Goal: Information Seeking & Learning: Learn about a topic

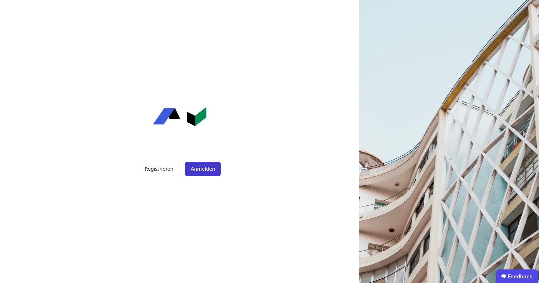
click at [198, 170] on button "Anmelden" at bounding box center [203, 169] width 36 height 14
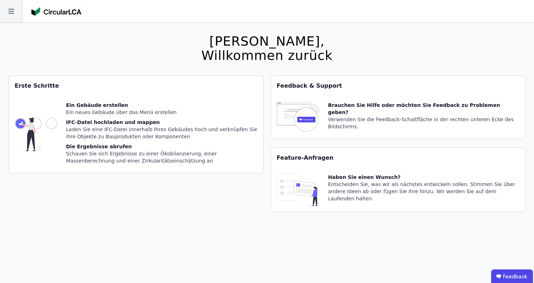
click at [15, 13] on icon at bounding box center [11, 11] width 22 height 22
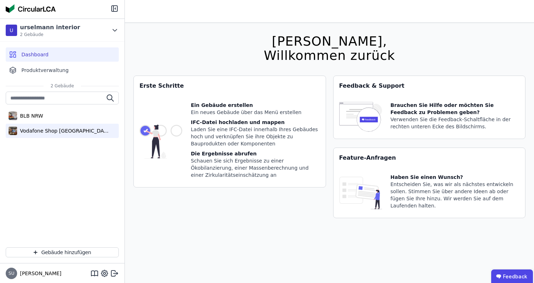
click at [62, 130] on div "Vodafone Shop [GEOGRAPHIC_DATA]" at bounding box center [63, 130] width 93 height 7
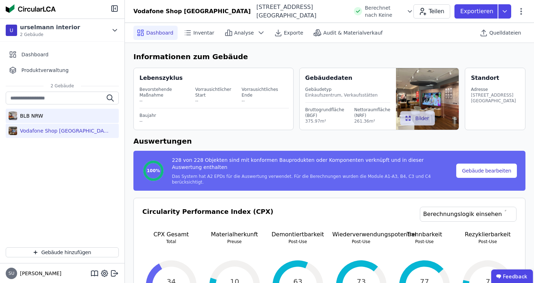
click at [34, 112] on div "BLB NRW" at bounding box center [62, 116] width 113 height 14
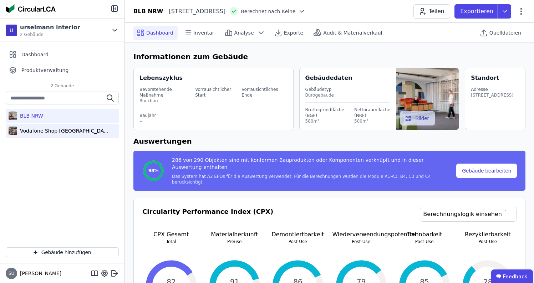
click at [51, 129] on div "Vodafone Shop [GEOGRAPHIC_DATA]" at bounding box center [63, 130] width 93 height 7
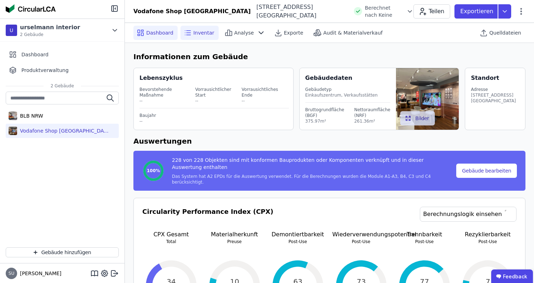
click at [198, 32] on span "Inventar" at bounding box center [203, 32] width 21 height 7
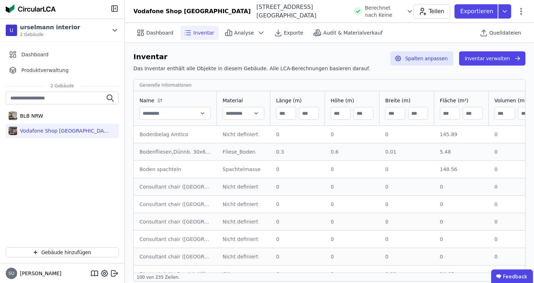
click at [181, 134] on div "Bodenbelag Amtico" at bounding box center [175, 134] width 72 height 7
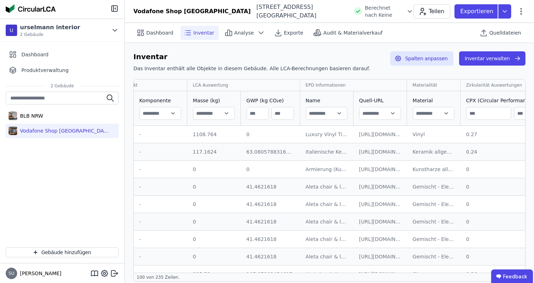
scroll to position [0, 461]
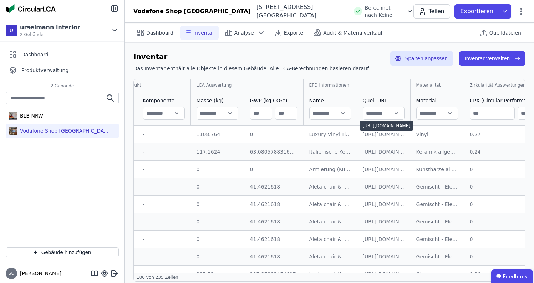
click at [399, 124] on div "[URL][DOMAIN_NAME]" at bounding box center [386, 126] width 53 height 10
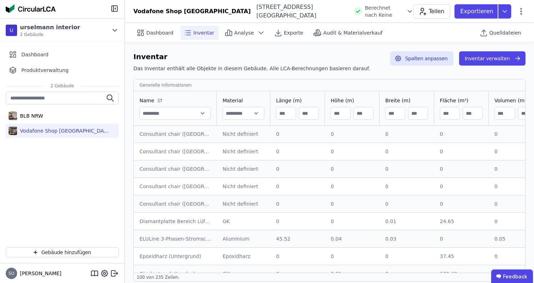
scroll to position [36, 0]
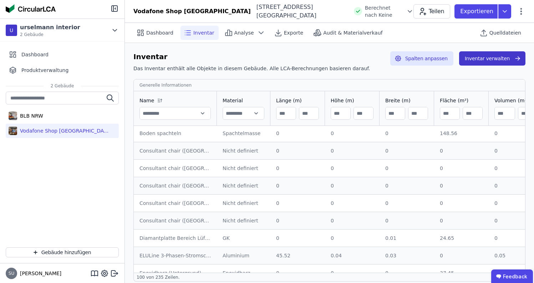
click at [479, 57] on button "Inventar verwalten" at bounding box center [492, 58] width 66 height 14
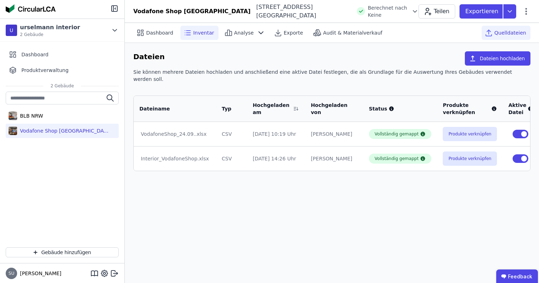
click at [195, 30] on span "Inventar" at bounding box center [203, 32] width 21 height 7
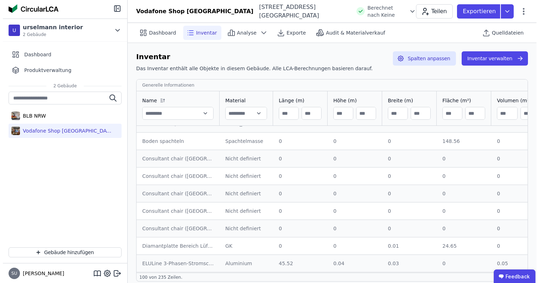
scroll to position [28, 0]
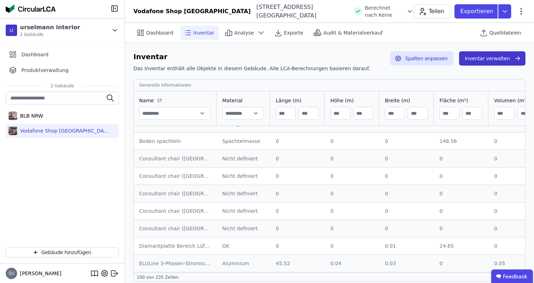
click at [504, 62] on button "Inventar verwalten" at bounding box center [492, 58] width 66 height 14
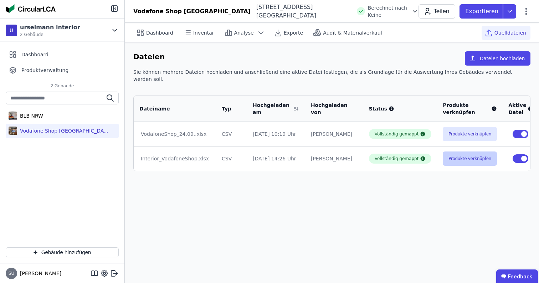
click at [454, 152] on button "Produkte verknüpfen" at bounding box center [470, 159] width 54 height 14
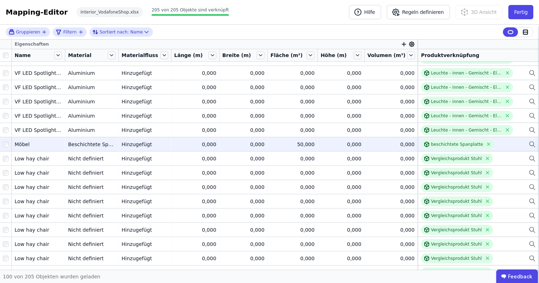
scroll to position [808, 0]
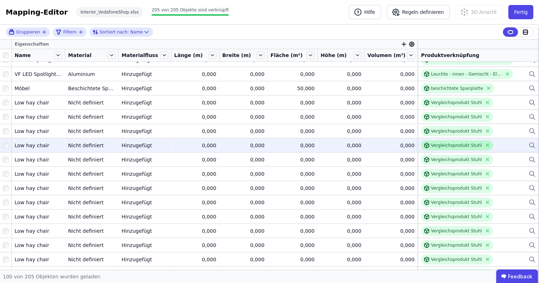
click at [461, 145] on div "Vergleichsprodukt Stuhl" at bounding box center [456, 146] width 51 height 6
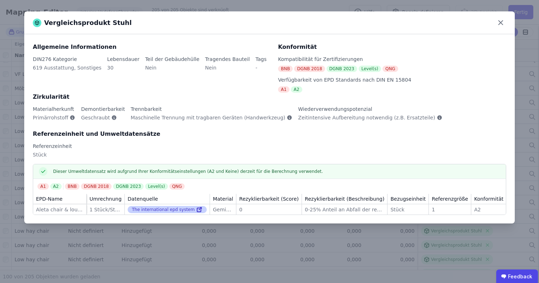
click at [195, 209] on link at bounding box center [199, 209] width 8 height 9
click at [357, 262] on div "Vergleichsprodukt Stuhl Allgemeine Informationen DIN276 Kategorie 619 Ausstattu…" at bounding box center [269, 141] width 539 height 283
click at [501, 18] on icon at bounding box center [500, 22] width 11 height 11
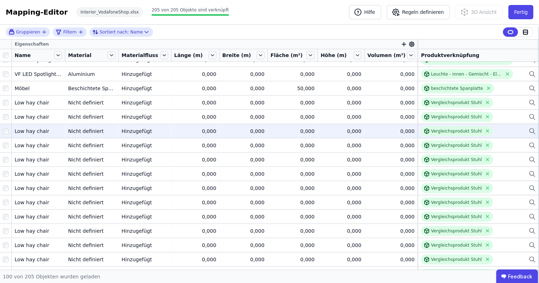
click at [529, 129] on icon at bounding box center [532, 131] width 7 height 9
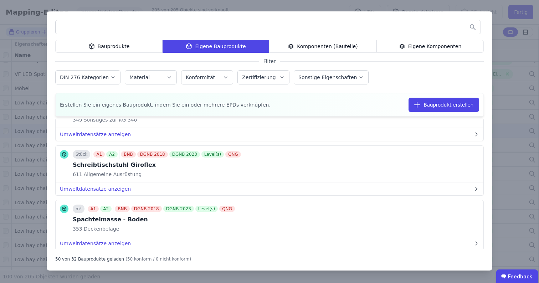
scroll to position [2445, 0]
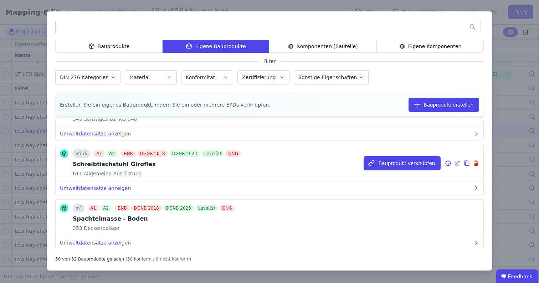
click at [196, 171] on div "611 Allgemeine Ausrüstung" at bounding box center [158, 173] width 170 height 7
click at [463, 164] on icon at bounding box center [466, 163] width 6 height 9
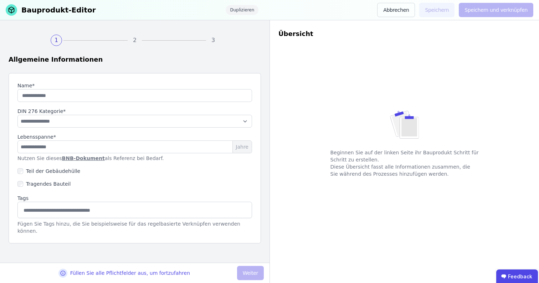
type input "**********"
type input "**"
select select "**********"
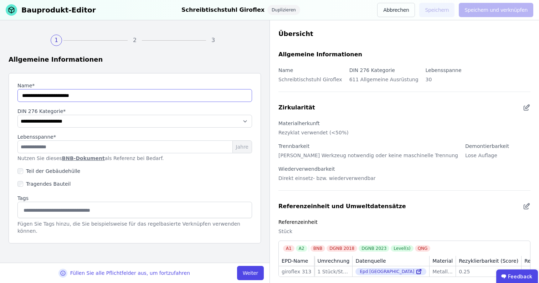
click at [108, 98] on input "string" at bounding box center [134, 95] width 235 height 13
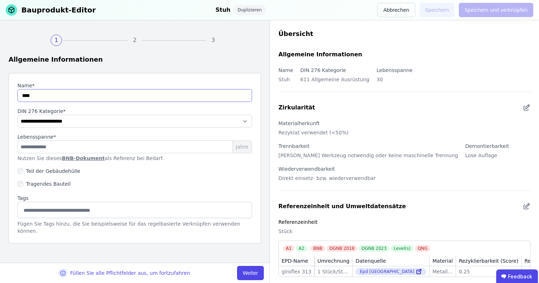
type input "*****"
click at [252, 274] on button "Weiter" at bounding box center [250, 273] width 27 height 14
select select "**********"
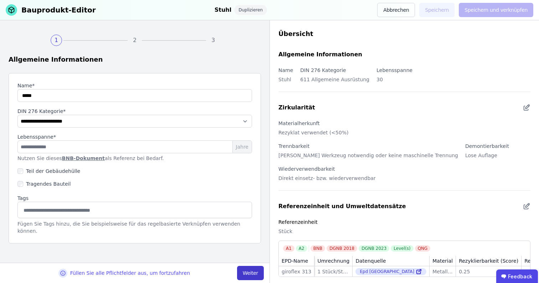
select select "**********"
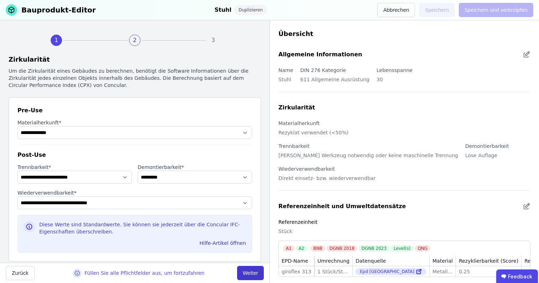
click at [249, 272] on button "Weiter" at bounding box center [250, 273] width 27 height 14
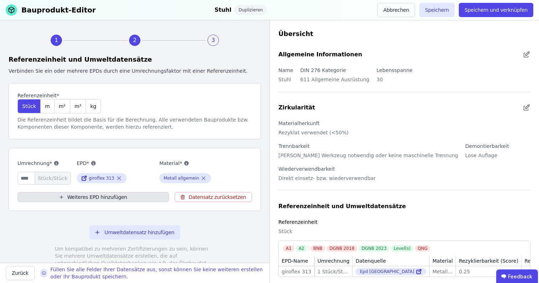
click at [137, 196] on button "Weiteres EPD hinzufügen" at bounding box center [93, 197] width 152 height 10
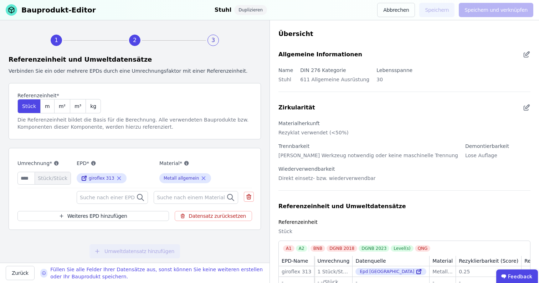
click at [122, 196] on span "Suche nach einer EPD" at bounding box center [108, 197] width 56 height 7
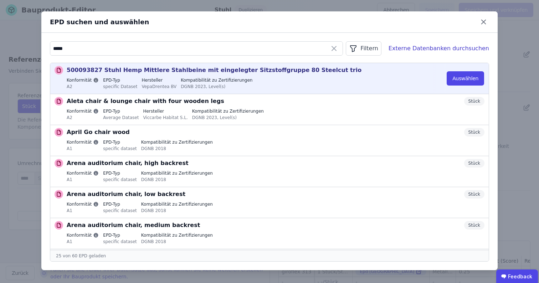
click at [210, 70] on p "500093827 Stuhl Hemp Mittlere Stahlbeine mit eingelegter Sitzstoffgruppe 80 Ste…" at bounding box center [214, 70] width 295 height 9
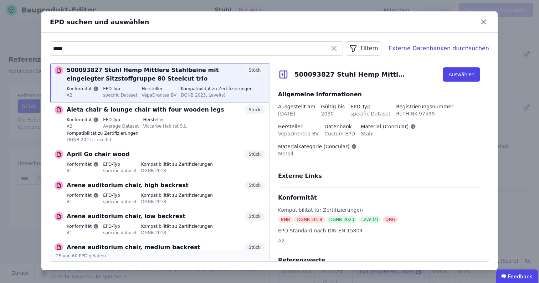
click at [284, 74] on icon at bounding box center [283, 74] width 11 height 11
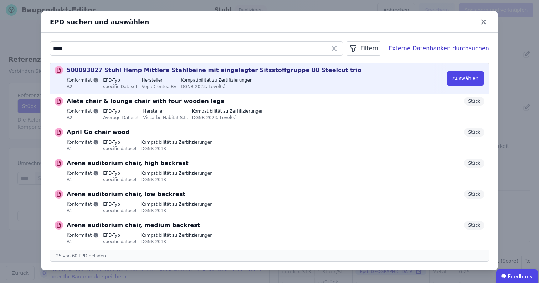
click at [98, 79] on icon at bounding box center [96, 80] width 6 height 6
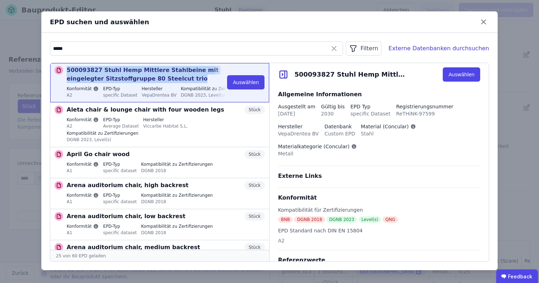
drag, startPoint x: 68, startPoint y: 70, endPoint x: 158, endPoint y: 80, distance: 90.5
click at [158, 80] on p "500093827 Stuhl Hemp Mittlere Stahlbeine mit eingelegter Sitzstoffgruppe 80 Ste…" at bounding box center [156, 74] width 178 height 17
copy p "500093827 Stuhl Hemp Mittlere Stahlbeine mit eingelegter Sitzstoffgruppe 80 Ste…"
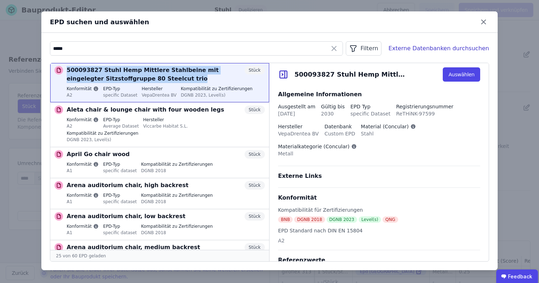
click at [373, 175] on div "Externe Links" at bounding box center [379, 176] width 202 height 9
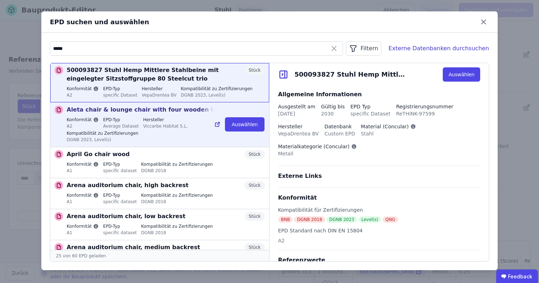
click at [162, 116] on div "Aleta chair & lounge chair with four wooden legs Stück Konformität A2 EPD-Typ A…" at bounding box center [166, 125] width 198 height 39
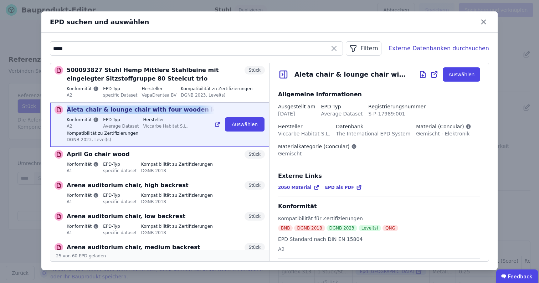
drag, startPoint x: 67, startPoint y: 109, endPoint x: 194, endPoint y: 109, distance: 127.3
click at [194, 109] on p "Aleta chair & lounge chair with four wooden legs" at bounding box center [146, 110] width 158 height 9
copy p "Aleta chair & lounge chair with four wooden leg"
click at [422, 180] on div "Externe Links 2050 Material EPD als PDF" at bounding box center [379, 184] width 202 height 25
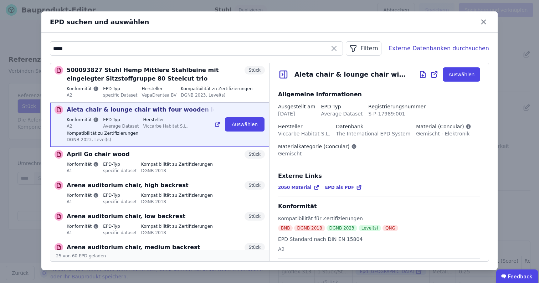
click at [178, 147] on div "Aleta chair & lounge chair with four wooden legs Stück Konformität A2 EPD-Typ A…" at bounding box center [159, 125] width 219 height 44
click at [143, 43] on input "*****" at bounding box center [196, 48] width 292 height 13
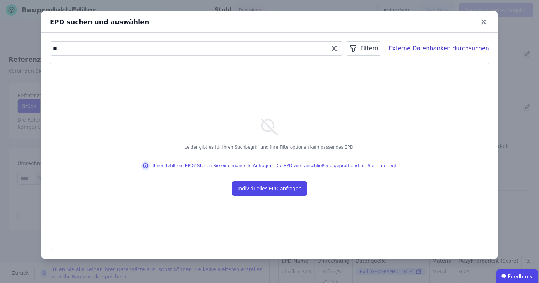
type input "*"
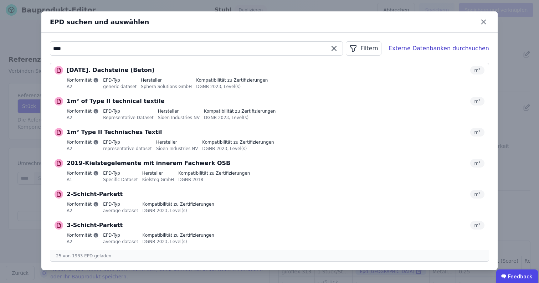
type input "*****"
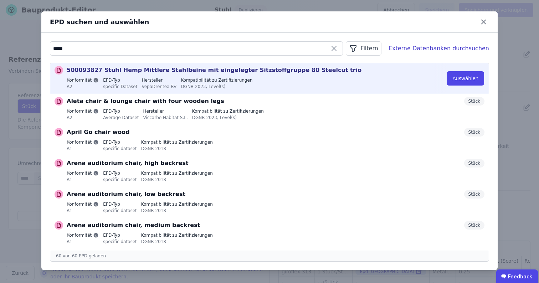
click at [81, 81] on label "Konformität" at bounding box center [83, 80] width 32 height 6
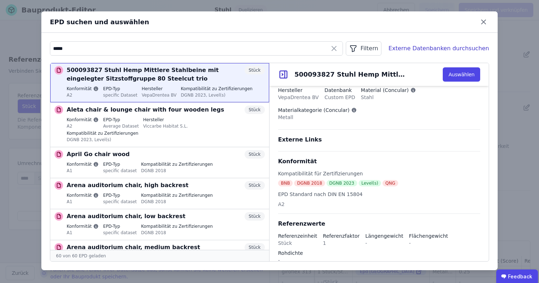
scroll to position [40, 0]
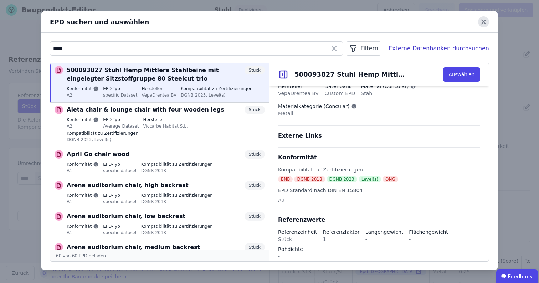
click at [480, 24] on icon at bounding box center [483, 21] width 11 height 11
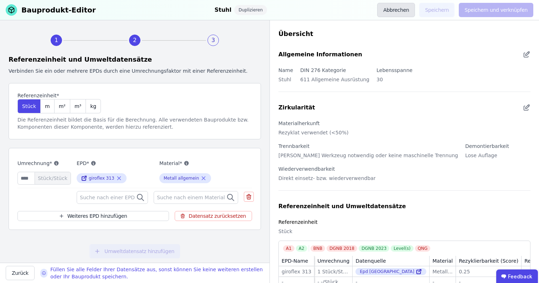
click at [405, 10] on button "Abbrechen" at bounding box center [396, 10] width 38 height 14
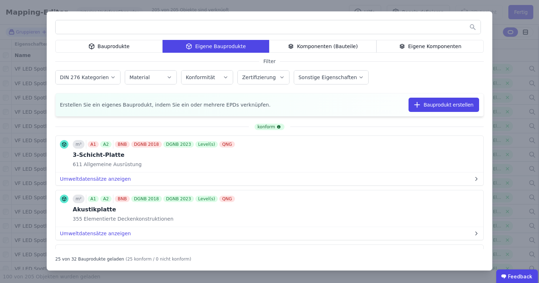
click at [426, 3] on div "Bauprodukte Eigene Bauprodukte Komponenten (Bauteile) Eigene Komponenten Filter…" at bounding box center [269, 141] width 539 height 283
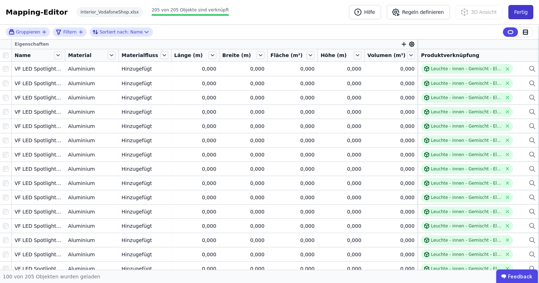
click at [524, 11] on button "Fertig" at bounding box center [520, 12] width 25 height 14
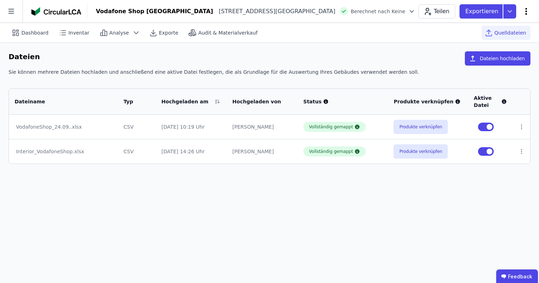
click at [525, 12] on icon at bounding box center [526, 11] width 9 height 9
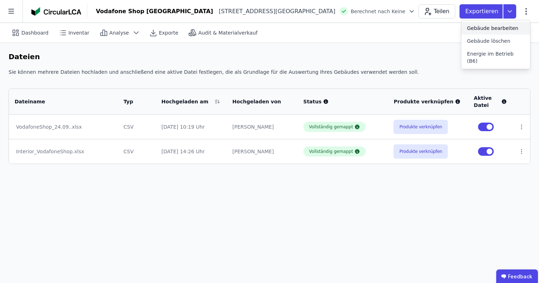
click at [508, 29] on span "Gebäude bearbeiten" at bounding box center [492, 28] width 51 height 7
select select "**********"
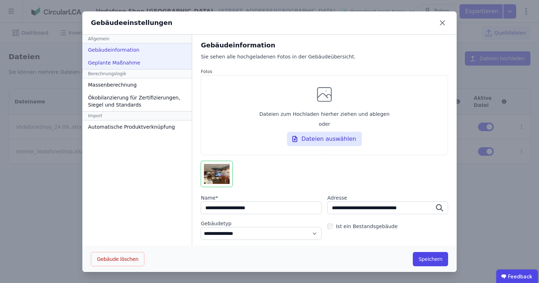
click at [149, 60] on div "Geplante Maßnahme" at bounding box center [136, 62] width 109 height 13
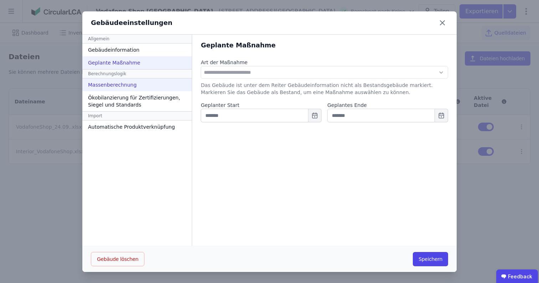
click at [130, 83] on div "Massenberechnung" at bounding box center [136, 84] width 109 height 13
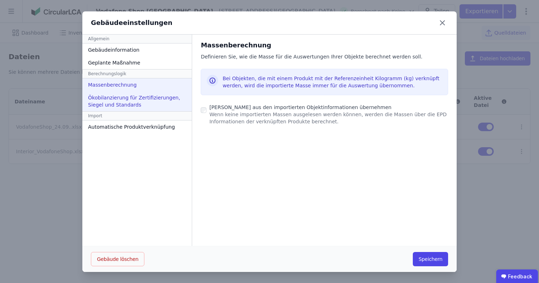
click at [122, 96] on div "Ökobilanzierung für Zertifizierungen, Siegel und Standards" at bounding box center [136, 101] width 109 height 20
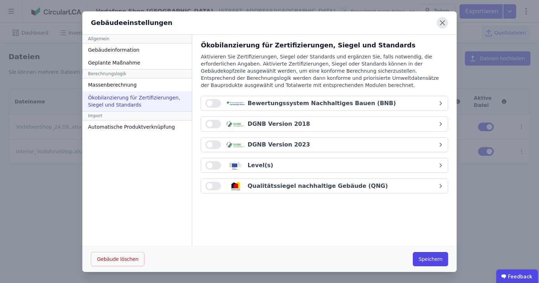
click at [437, 20] on icon at bounding box center [442, 22] width 11 height 11
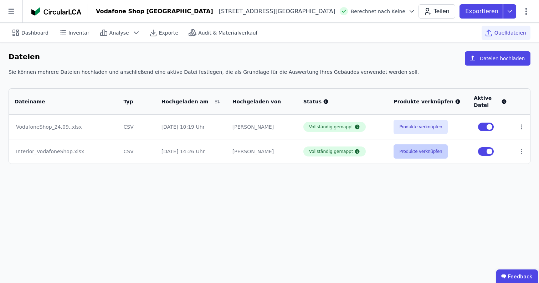
click at [407, 153] on button "Produkte verknüpfen" at bounding box center [421, 151] width 54 height 14
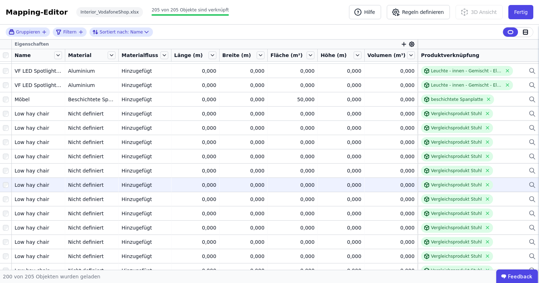
scroll to position [783, 0]
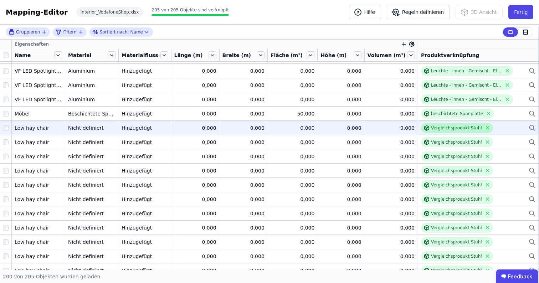
click at [450, 130] on div "Vergleichsprodukt Stuhl" at bounding box center [456, 128] width 51 height 6
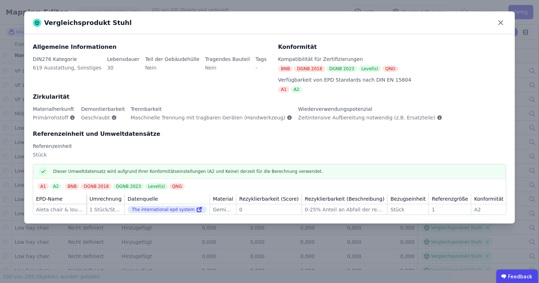
scroll to position [0, 0]
click at [199, 210] on div "The international epd system" at bounding box center [167, 209] width 79 height 7
click at [196, 210] on icon at bounding box center [199, 209] width 6 height 9
click at [502, 24] on icon at bounding box center [500, 23] width 4 height 4
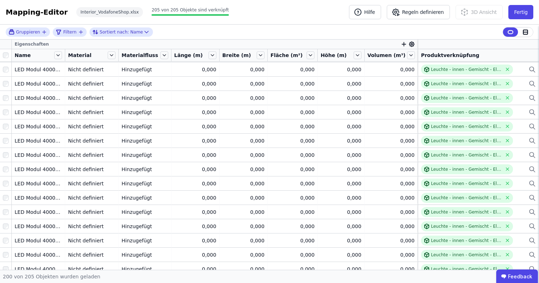
scroll to position [1508, 0]
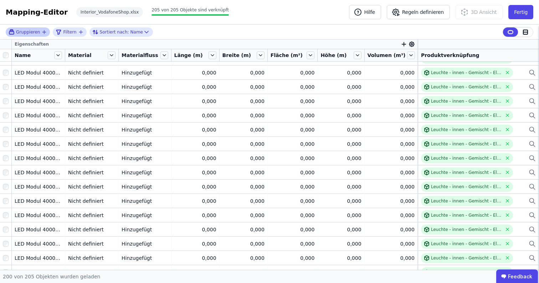
click at [36, 29] on span "Gruppieren" at bounding box center [28, 32] width 24 height 6
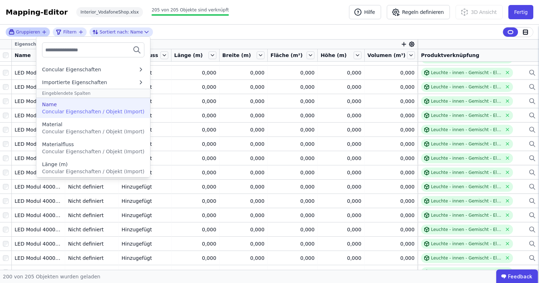
click at [75, 110] on span "Concular Eigenschaften / Objekt (Import)" at bounding box center [93, 112] width 102 height 6
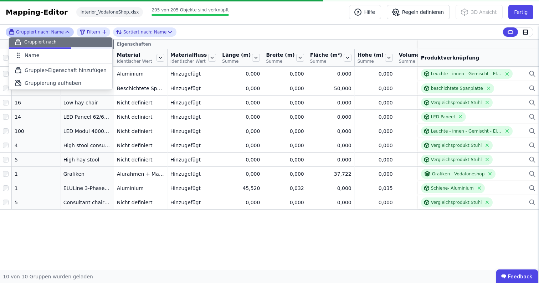
scroll to position [0, 0]
click at [98, 234] on div "Gruppier-Eigenschaften Eigenschaften Anzahl Objekte Name Material Identischer W…" at bounding box center [269, 155] width 539 height 230
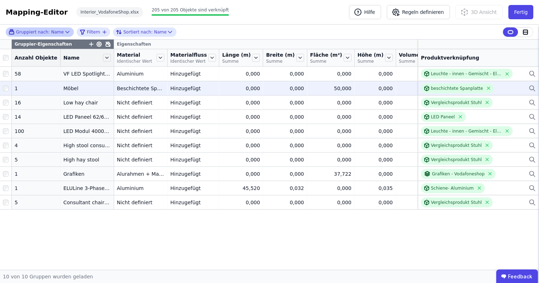
scroll to position [0, 0]
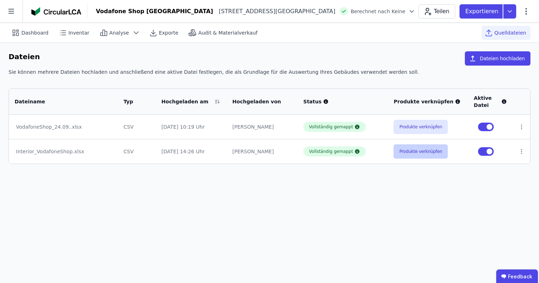
click at [417, 149] on button "Produkte verknüpfen" at bounding box center [421, 151] width 54 height 14
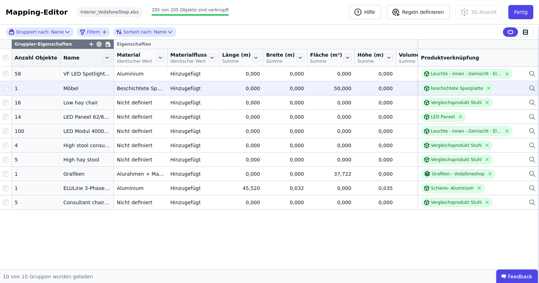
click at [358, 92] on div "0,000" at bounding box center [375, 88] width 35 height 7
click at [405, 91] on div "0,000" at bounding box center [422, 88] width 47 height 7
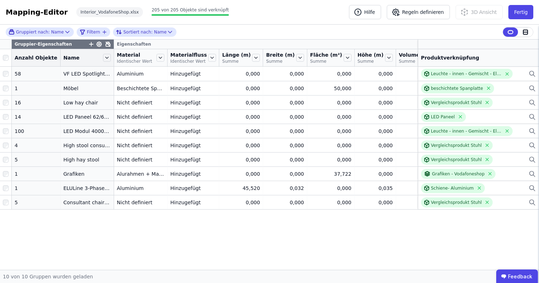
click at [433, 44] on icon "button" at bounding box center [435, 44] width 4 height 0
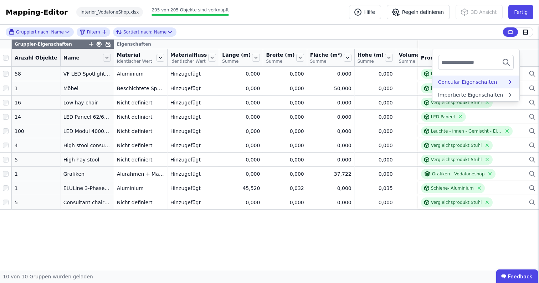
click at [438, 85] on div "Concular Eigenschaften" at bounding box center [467, 81] width 59 height 7
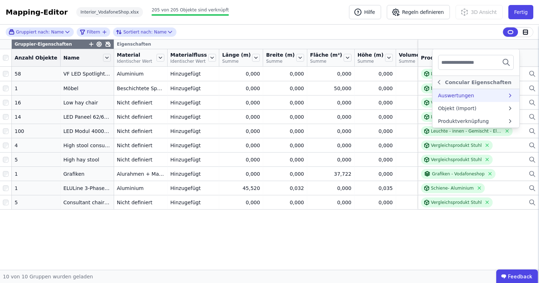
click at [443, 98] on div "Auswertungen" at bounding box center [472, 95] width 69 height 7
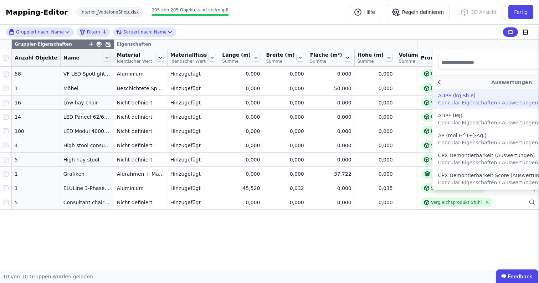
click at [435, 85] on icon at bounding box center [439, 82] width 8 height 9
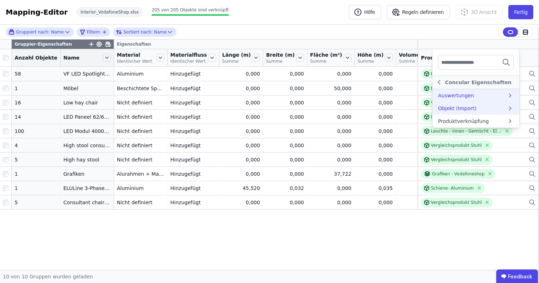
click at [438, 109] on div "Objekt (Import)" at bounding box center [457, 108] width 39 height 7
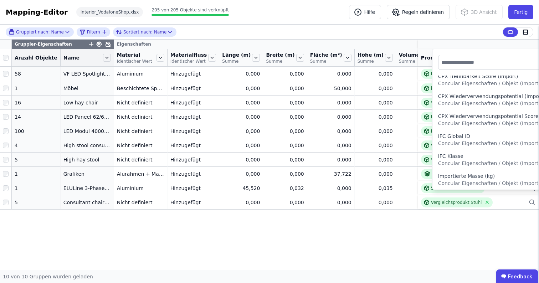
scroll to position [119, 0]
click at [444, 177] on div "Importierte Masse (kg)" at bounding box center [466, 176] width 57 height 7
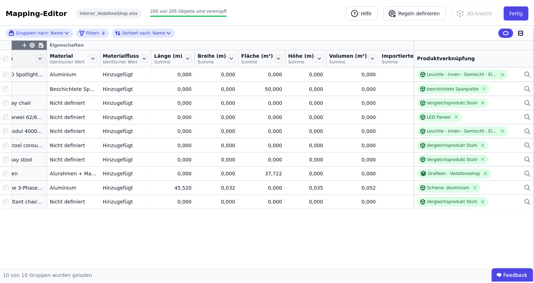
scroll to position [0, 68]
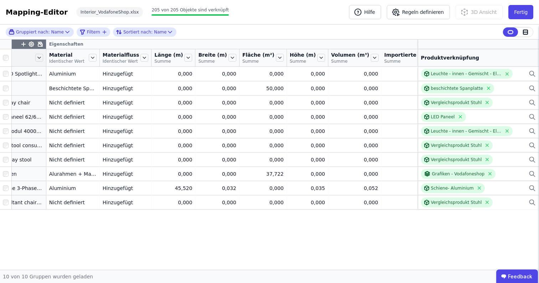
click at [452, 44] on icon at bounding box center [455, 44] width 6 height 6
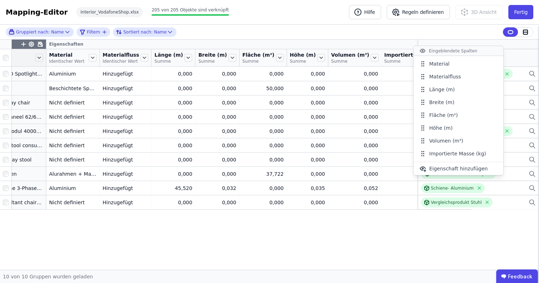
click at [445, 36] on div "Gruppiert nach: Name Filtern Sortiert nach: Name" at bounding box center [269, 32] width 539 height 15
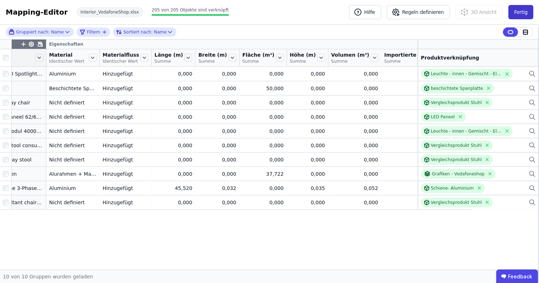
click at [531, 10] on button "Fertig" at bounding box center [520, 12] width 25 height 14
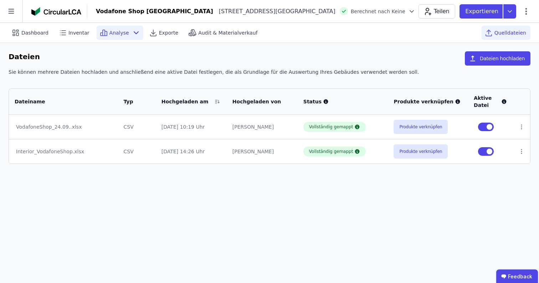
click at [103, 30] on icon at bounding box center [104, 33] width 2 height 6
click at [78, 27] on div "Inventar" at bounding box center [75, 33] width 38 height 14
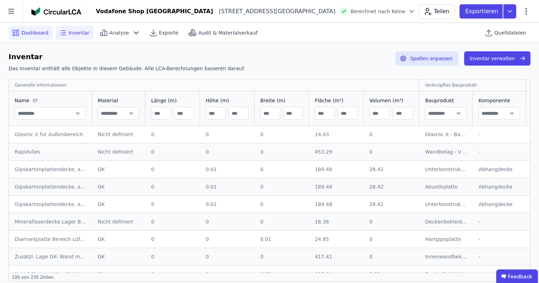
click at [29, 39] on div "Dashboard" at bounding box center [31, 33] width 44 height 14
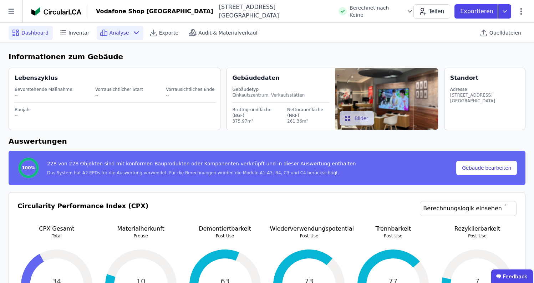
click at [114, 30] on span "Analyse" at bounding box center [119, 32] width 20 height 7
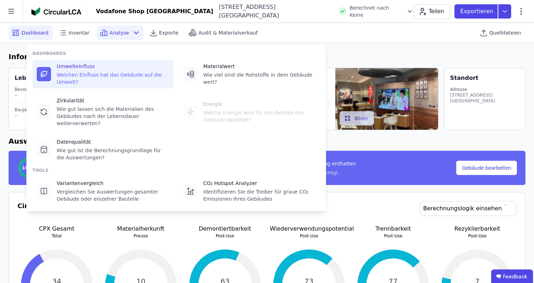
click at [103, 80] on div "Welchen Einfluss hat das Gebäude auf die Umwelt?" at bounding box center [113, 78] width 112 height 14
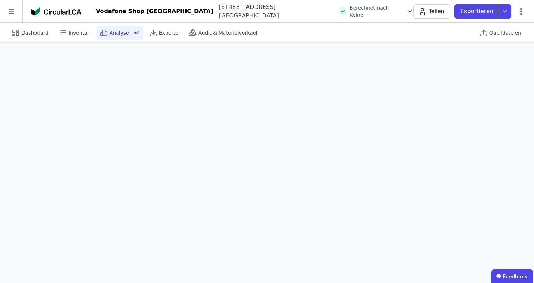
click at [125, 35] on div "Analyse" at bounding box center [120, 33] width 47 height 14
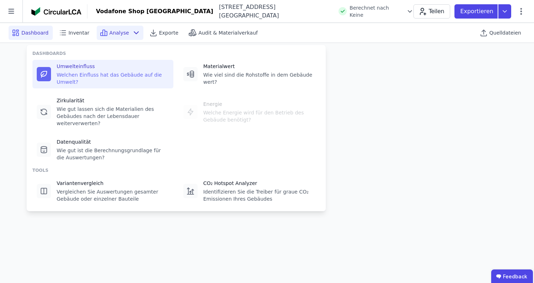
click at [45, 34] on span "Dashboard" at bounding box center [34, 32] width 27 height 7
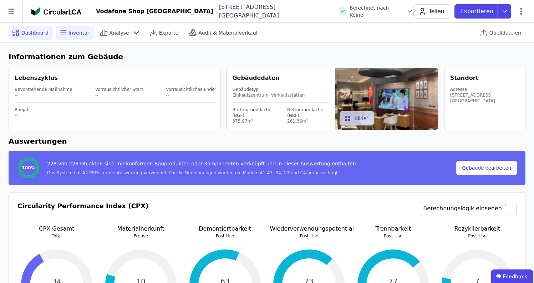
click at [75, 32] on span "Inventar" at bounding box center [78, 32] width 21 height 7
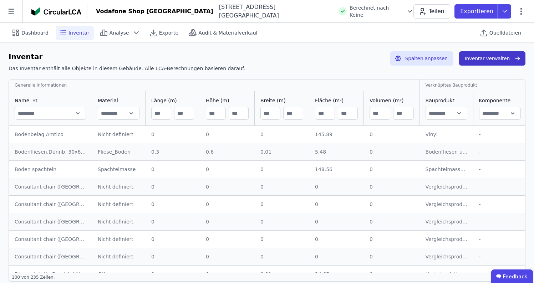
click at [494, 61] on button "Inventar verwalten" at bounding box center [492, 58] width 66 height 14
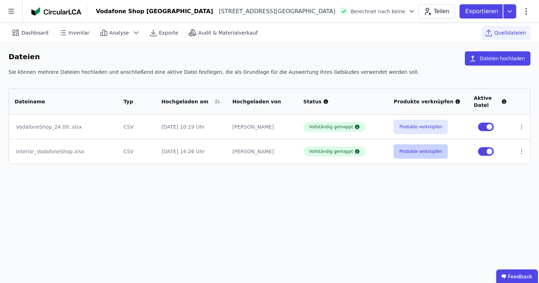
click at [421, 146] on button "Produkte verknüpfen" at bounding box center [421, 151] width 54 height 14
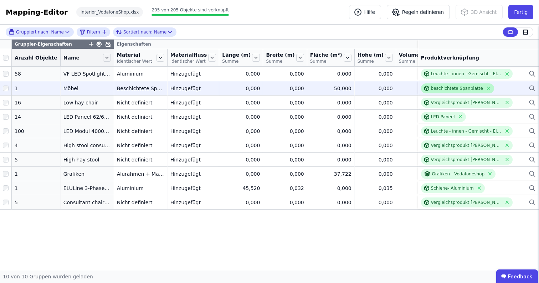
click at [451, 91] on div "beschichtete Spanplatte" at bounding box center [457, 89] width 52 height 6
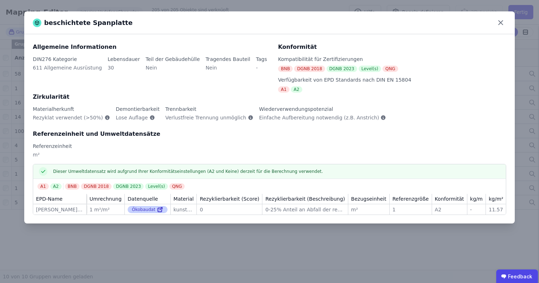
click at [140, 210] on div "Ökobaudat" at bounding box center [148, 209] width 40 height 7
click at [158, 210] on icon at bounding box center [160, 209] width 6 height 9
click at [506, 25] on icon at bounding box center [500, 22] width 11 height 11
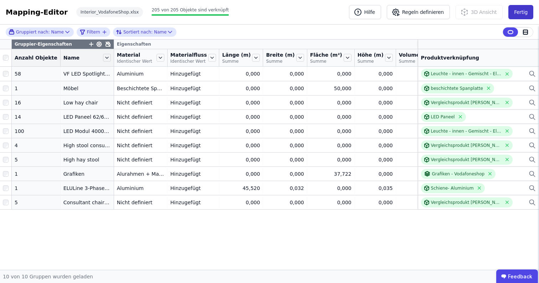
click at [519, 15] on button "Fertig" at bounding box center [520, 12] width 25 height 14
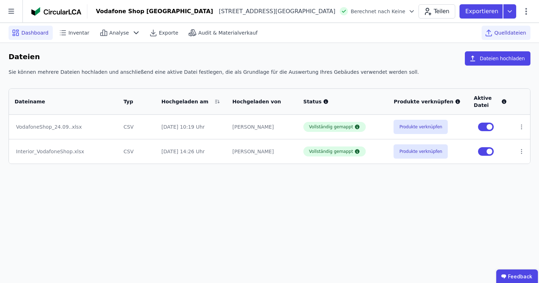
click at [36, 32] on span "Dashboard" at bounding box center [34, 32] width 27 height 7
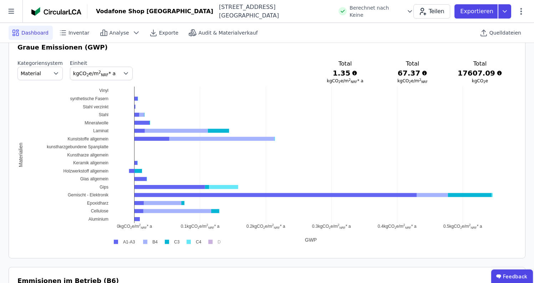
scroll to position [385, 0]
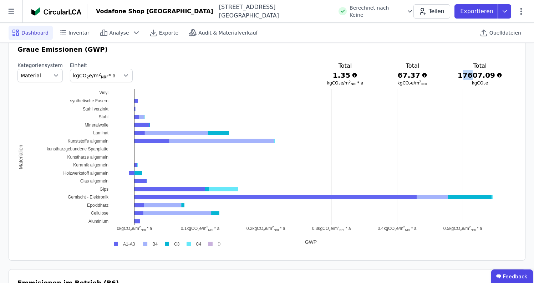
drag, startPoint x: 466, startPoint y: 75, endPoint x: 476, endPoint y: 74, distance: 10.4
click at [476, 74] on h3 "17607.09" at bounding box center [479, 75] width 45 height 10
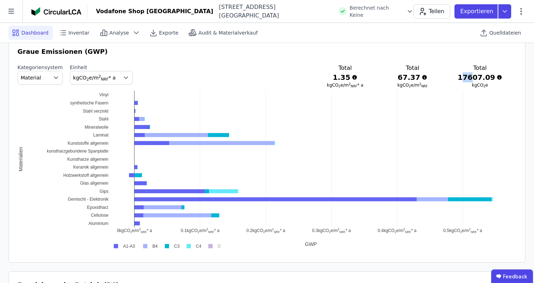
scroll to position [385, 0]
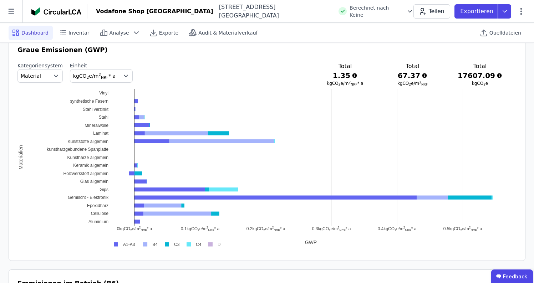
click at [458, 61] on div "Graue Emissionen (GWP) Kategoriensystem Material Einheit kgCO 2 e/m 2 NRF * a T…" at bounding box center [266, 148] width 499 height 207
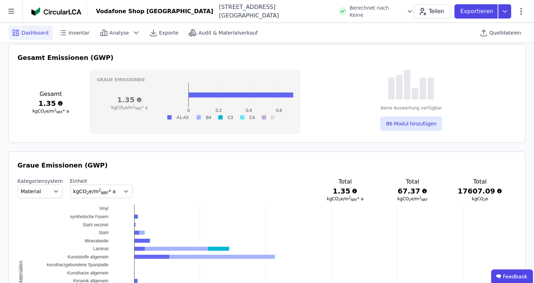
scroll to position [291, 0]
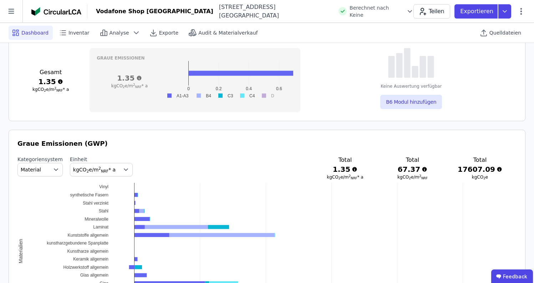
click at [357, 169] on icon at bounding box center [355, 169] width 6 height 6
click at [427, 170] on icon at bounding box center [424, 169] width 5 height 5
click at [357, 168] on icon at bounding box center [354, 169] width 5 height 5
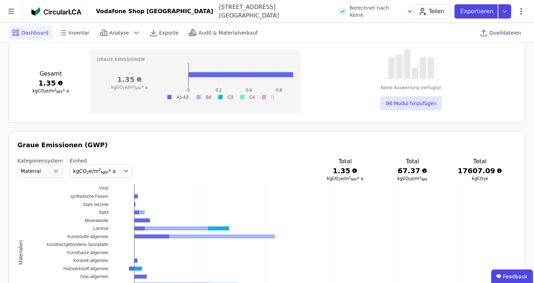
scroll to position [285, 0]
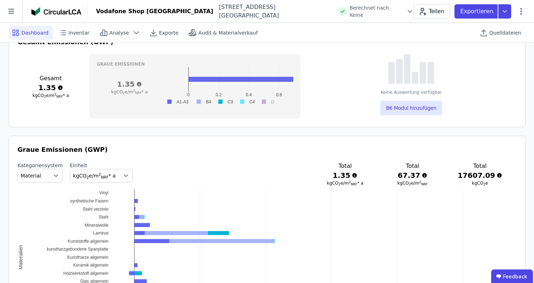
click at [104, 171] on button "kgCO 2 e/m 2 NRF * a" at bounding box center [101, 176] width 63 height 14
click at [145, 170] on div "Kategoriensystem Material Einheit kgCO 2 e/m 2 NRF * a kgCO 2 e/m 2 NRF * a kgC…" at bounding box center [266, 174] width 499 height 24
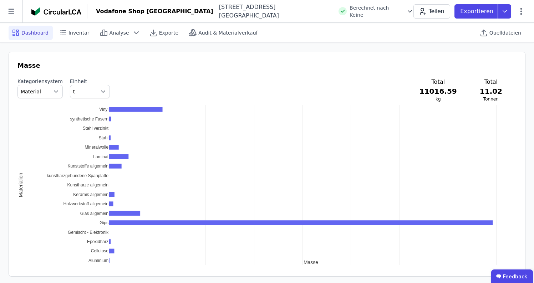
scroll to position [709, 0]
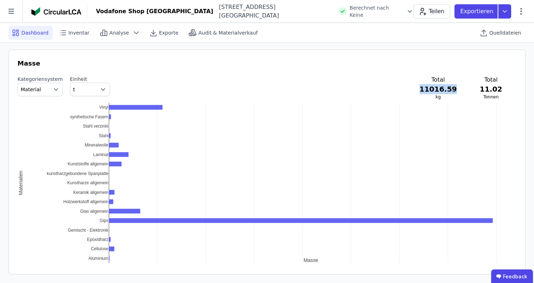
drag, startPoint x: 432, startPoint y: 89, endPoint x: 465, endPoint y: 89, distance: 33.5
click at [465, 89] on div "Total 11016.59 kg Total 11.02 Tonnen" at bounding box center [460, 88] width 83 height 24
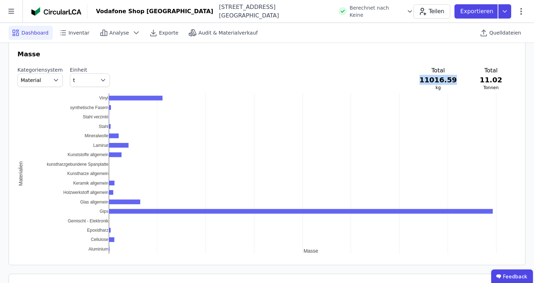
scroll to position [711, 0]
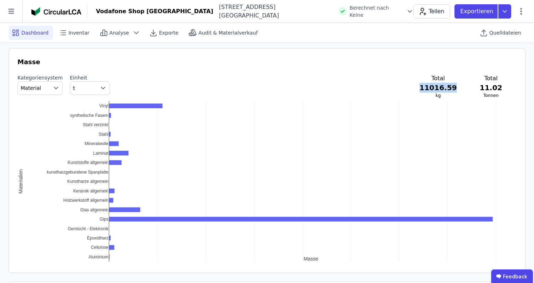
click at [79, 84] on button "t" at bounding box center [90, 88] width 40 height 14
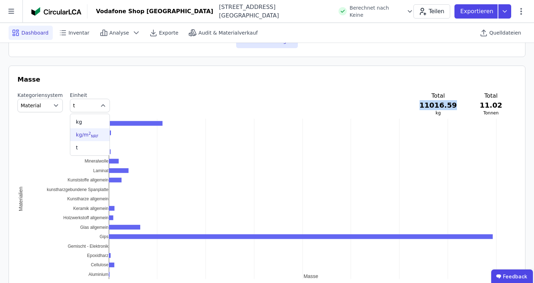
scroll to position [693, 0]
click at [47, 107] on button "Material" at bounding box center [39, 106] width 45 height 14
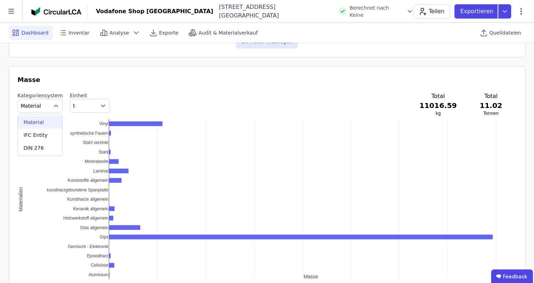
click at [108, 81] on h3 "Masse" at bounding box center [266, 80] width 499 height 10
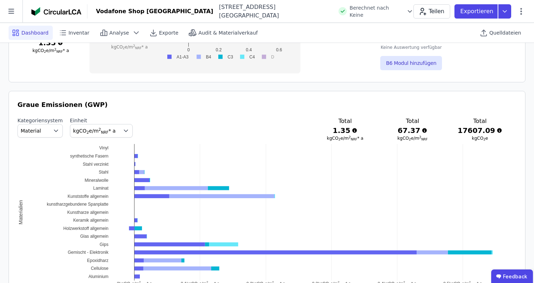
scroll to position [350, 0]
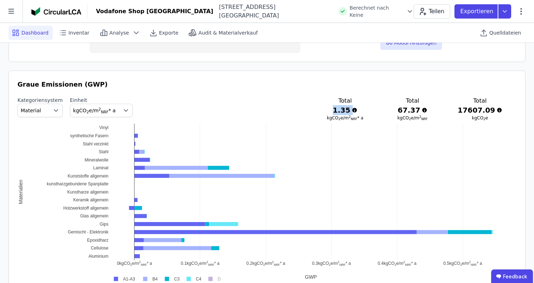
drag, startPoint x: 348, startPoint y: 109, endPoint x: 367, endPoint y: 109, distance: 19.3
click at [367, 109] on h3 "1.35" at bounding box center [345, 110] width 45 height 10
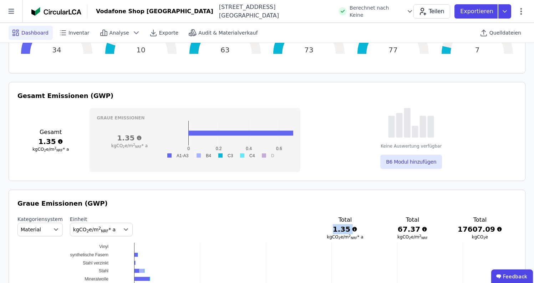
scroll to position [147, 0]
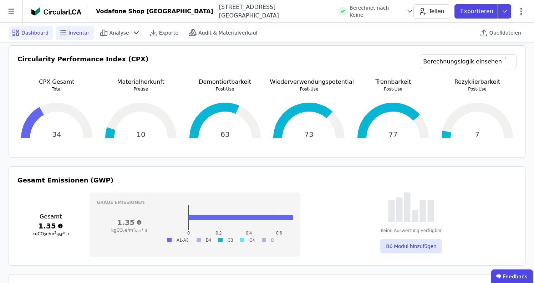
click at [84, 31] on span "Inventar" at bounding box center [78, 32] width 21 height 7
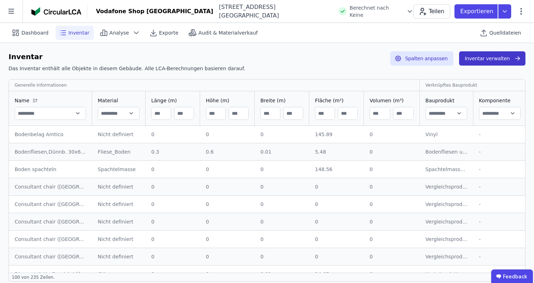
click at [495, 57] on button "Inventar verwalten" at bounding box center [492, 58] width 66 height 14
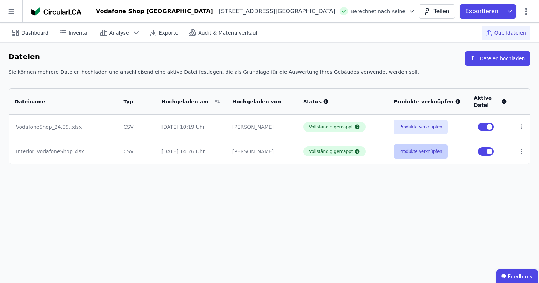
click at [432, 151] on button "Produkte verknüpfen" at bounding box center [421, 151] width 54 height 14
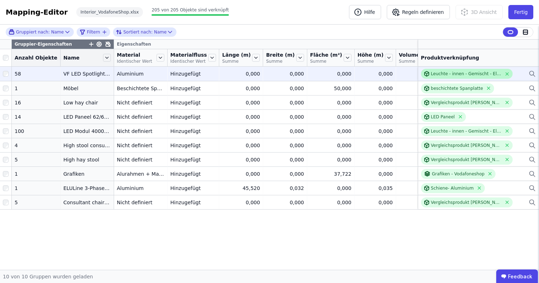
click at [453, 77] on div "Leuchte - innen - Gemischt - Elektronik - LED" at bounding box center [466, 74] width 71 height 6
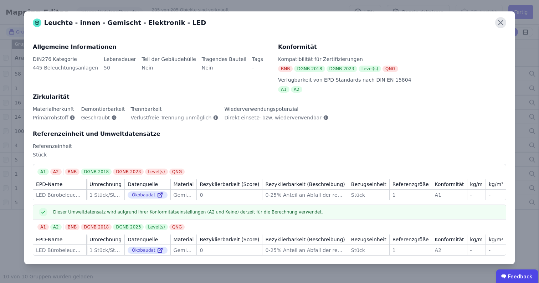
click at [502, 20] on icon at bounding box center [500, 22] width 11 height 11
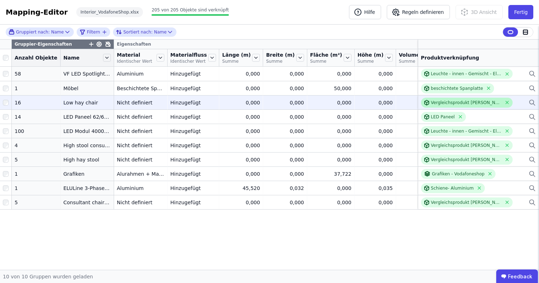
click at [441, 106] on div "Vergleichsprodukt Stuhl" at bounding box center [466, 103] width 71 height 6
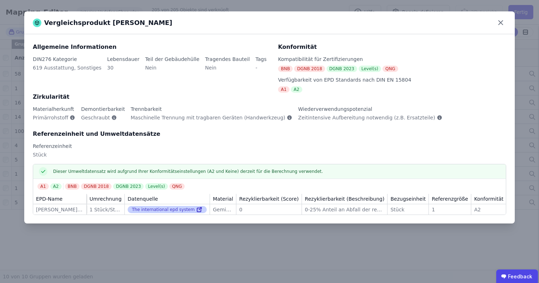
click at [166, 212] on div "The international epd system" at bounding box center [167, 209] width 79 height 7
click at [197, 211] on icon at bounding box center [199, 210] width 4 height 4
click at [501, 20] on icon at bounding box center [500, 22] width 11 height 11
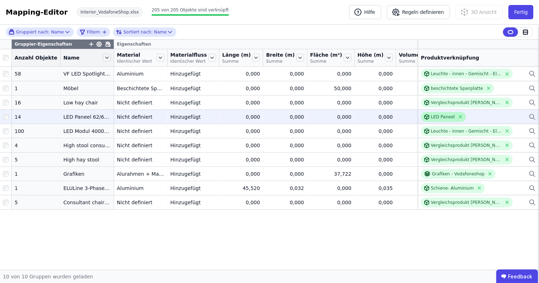
click at [430, 120] on div at bounding box center [427, 117] width 7 height 6
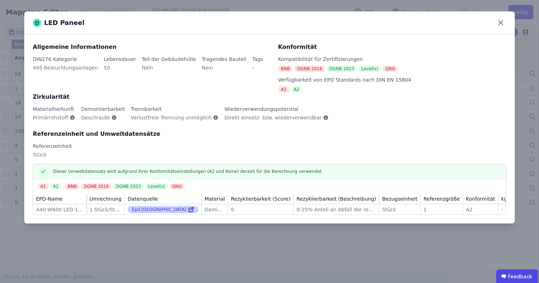
click at [191, 210] on icon at bounding box center [192, 208] width 2 height 2
click at [500, 23] on icon at bounding box center [500, 22] width 11 height 11
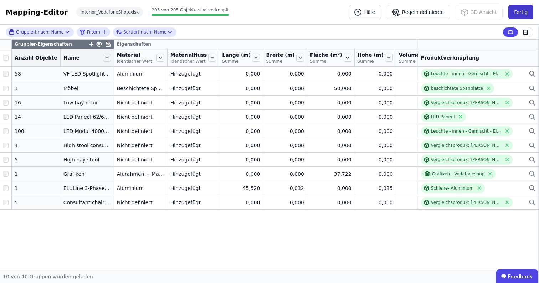
click at [517, 12] on button "Fertig" at bounding box center [520, 12] width 25 height 14
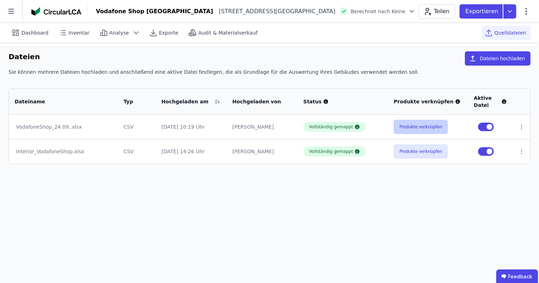
click at [409, 123] on button "Produkte verknüpfen" at bounding box center [421, 127] width 54 height 14
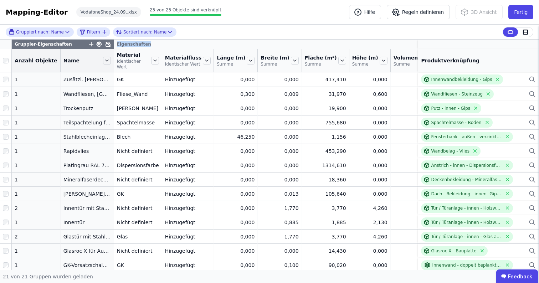
drag, startPoint x: 106, startPoint y: 48, endPoint x: 135, endPoint y: 48, distance: 28.9
click at [135, 48] on tr "Gruppier-Eigenschaften Eigenschaften" at bounding box center [322, 45] width 645 height 10
drag, startPoint x: 108, startPoint y: 52, endPoint x: 123, endPoint y: 52, distance: 15.3
click at [123, 52] on div "Material Identischer Wert" at bounding box center [138, 60] width 48 height 23
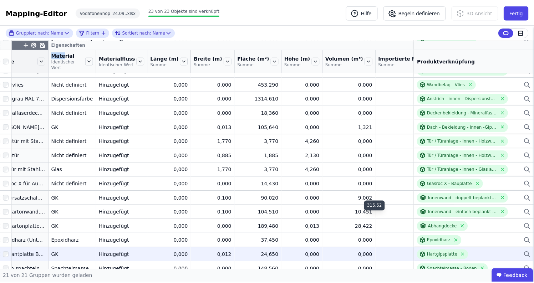
scroll to position [66, 65]
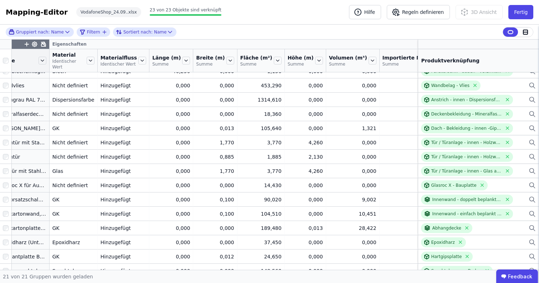
click at [506, 16] on div "3D Ansicht" at bounding box center [482, 12] width 53 height 14
click at [529, 16] on button "Fertig" at bounding box center [520, 12] width 25 height 14
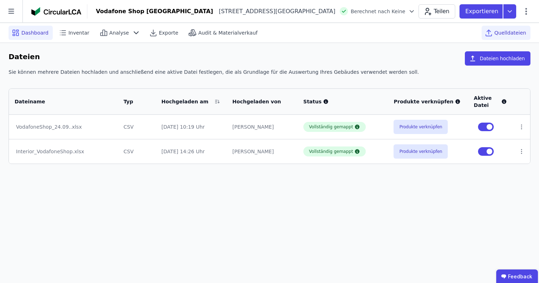
click at [34, 32] on span "Dashboard" at bounding box center [34, 32] width 27 height 7
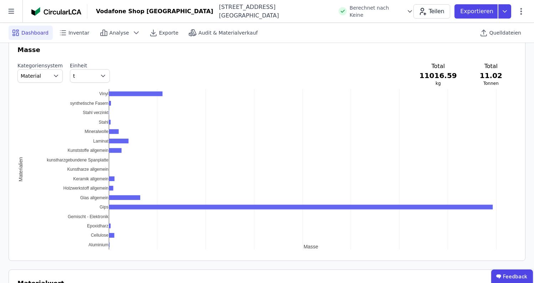
scroll to position [725, 0]
